Goal: Transaction & Acquisition: Subscribe to service/newsletter

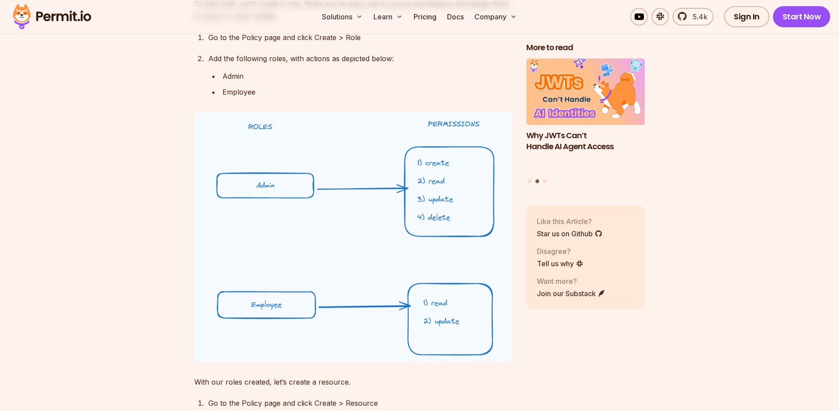
scroll to position [5888, 0]
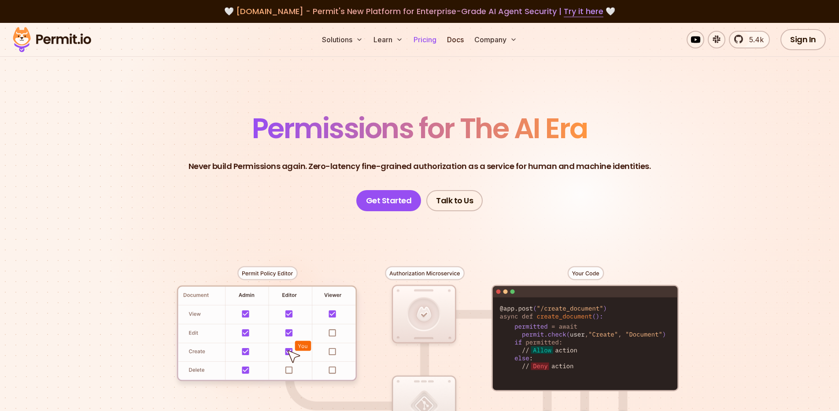
click at [424, 45] on link "Pricing" at bounding box center [425, 40] width 30 height 18
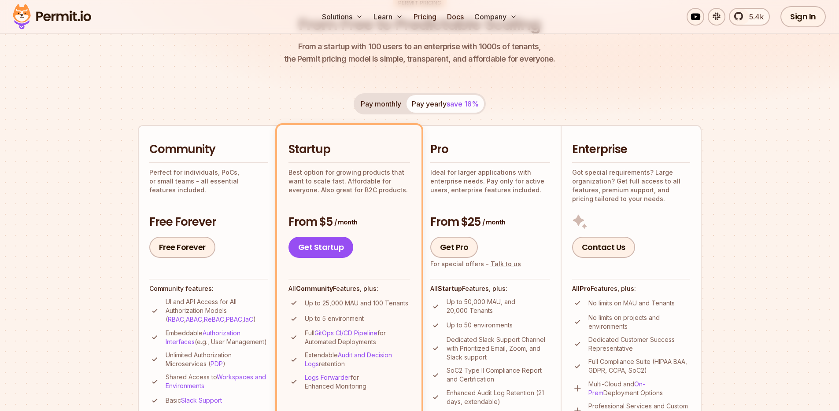
scroll to position [155, 0]
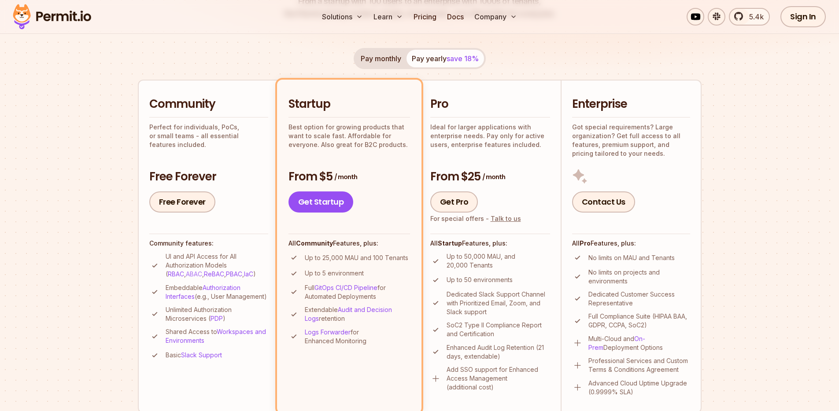
click at [186, 275] on link "ABAC" at bounding box center [194, 274] width 16 height 7
click at [204, 273] on link "ReBAC" at bounding box center [214, 274] width 20 height 7
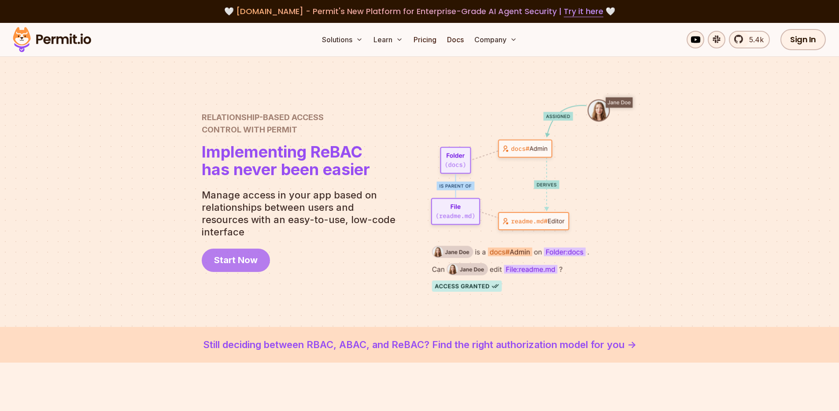
click at [230, 262] on link "Start Now" at bounding box center [236, 260] width 68 height 23
click at [422, 39] on link "Pricing" at bounding box center [425, 40] width 30 height 18
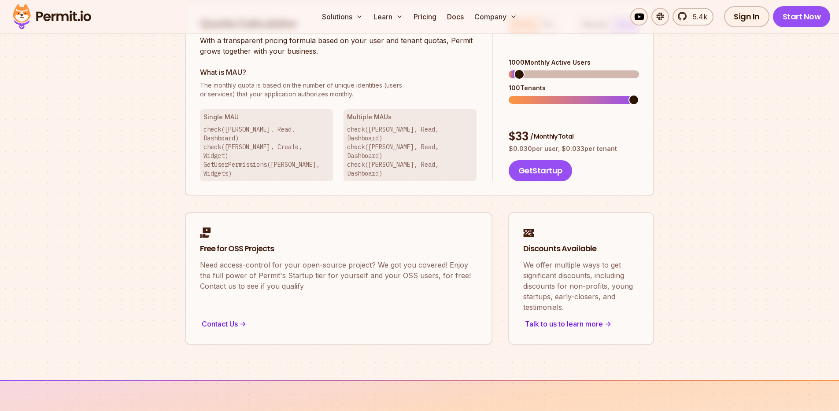
scroll to position [663, 0]
